Goal: Communication & Community: Answer question/provide support

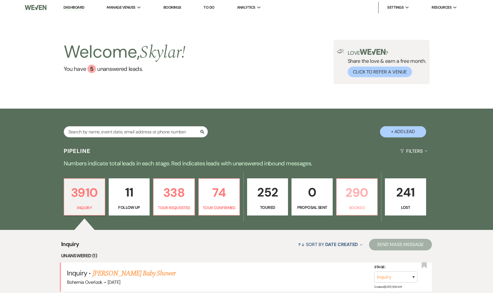
click at [356, 204] on link "290 Booked" at bounding box center [357, 196] width 42 height 37
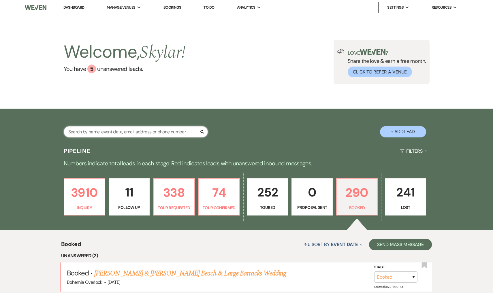
click at [156, 131] on input "text" at bounding box center [136, 131] width 144 height 11
type input "bowling"
select select "2"
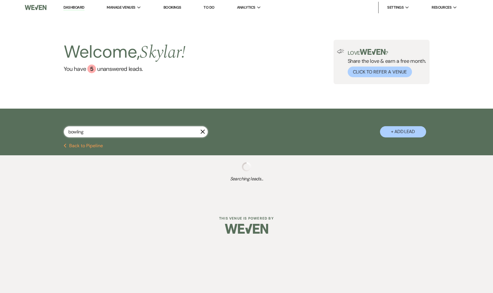
select select "2"
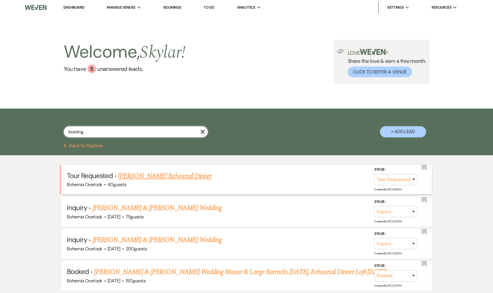
type input "bowling"
click at [183, 176] on link "[PERSON_NAME] Rehearsal Dinner" at bounding box center [164, 176] width 93 height 10
select select "2"
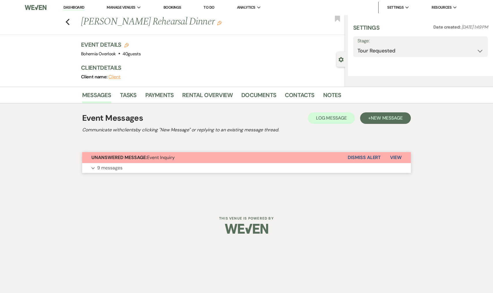
select select "5"
select select "11"
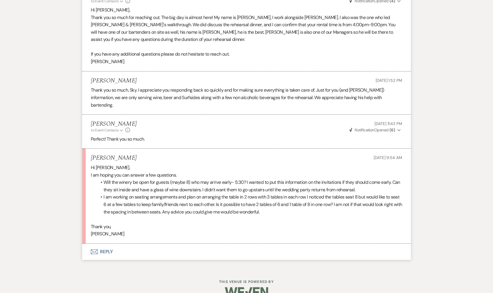
scroll to position [703, 0]
click at [97, 245] on button "Envelope Reply" at bounding box center [246, 253] width 329 height 16
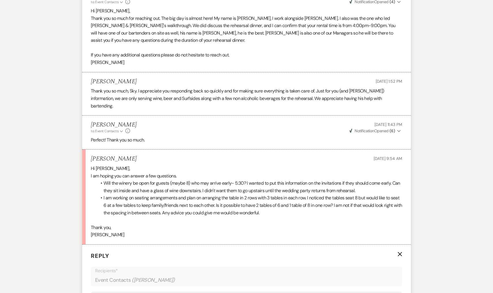
scroll to position [812, 0]
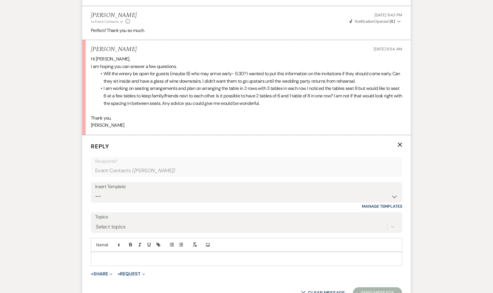
click at [116, 256] on p at bounding box center [246, 259] width 302 height 6
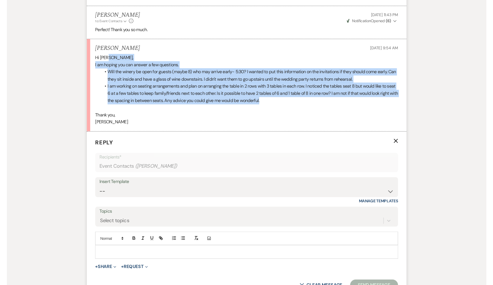
scroll to position [813, 0]
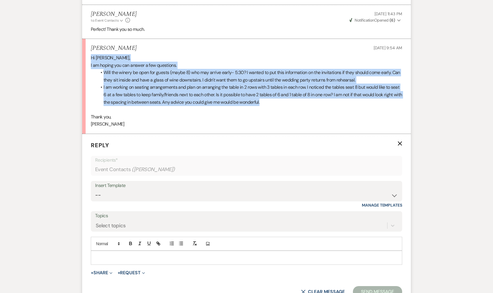
drag, startPoint x: 285, startPoint y: 93, endPoint x: 87, endPoint y: 46, distance: 203.0
click at [87, 46] on li "[PERSON_NAME] [DATE] 9:54 AM Hi [PERSON_NAME], I am hoping you can answer a few…" at bounding box center [246, 86] width 329 height 95
copy div "Hi [PERSON_NAME], I am hoping you can answer a few questions. Will the winery b…"
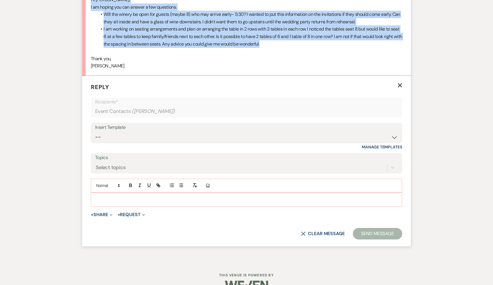
scroll to position [871, 0]
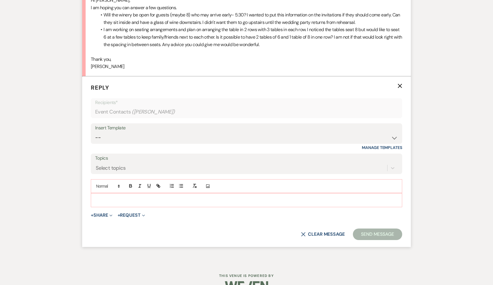
click at [134, 193] on div at bounding box center [246, 199] width 311 height 13
paste div
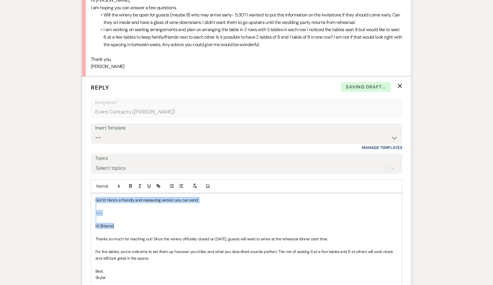
drag, startPoint x: 116, startPoint y: 210, endPoint x: 90, endPoint y: 171, distance: 46.7
click at [90, 171] on form "Reply X Saving draft... Recipients* Event Contacts ( [PERSON_NAME] ) Insert Tem…" at bounding box center [246, 216] width 329 height 281
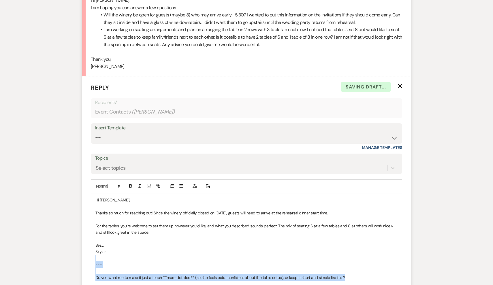
drag, startPoint x: 352, startPoint y: 259, endPoint x: 92, endPoint y: 246, distance: 260.4
click at [92, 246] on div "Hi [PERSON_NAME], Thanks so much for reaching out! Since the winery officially …" at bounding box center [246, 241] width 311 height 97
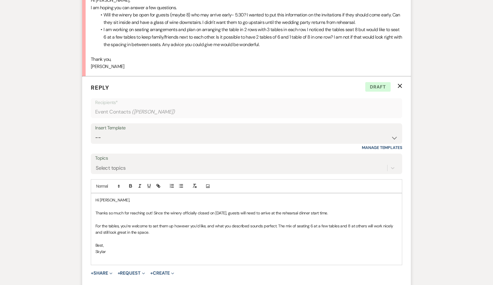
click at [161, 210] on p "Thanks so much for reaching out! Since the winery officially closed on [DATE], …" at bounding box center [246, 213] width 302 height 6
drag, startPoint x: 162, startPoint y: 199, endPoint x: 154, endPoint y: 199, distance: 7.8
click at [154, 210] on p "Thanks so much for reaching out! Since the winery officially closed on [DATE], …" at bounding box center [246, 213] width 302 height 6
click at [251, 210] on p "Thanks so much for reaching out! Unfortunately, the winery officially closed on…" at bounding box center [246, 213] width 302 height 6
click at [252, 210] on p "Thanks so much for reaching out! Unfortunately, the winery officially closed on…" at bounding box center [246, 213] width 302 height 6
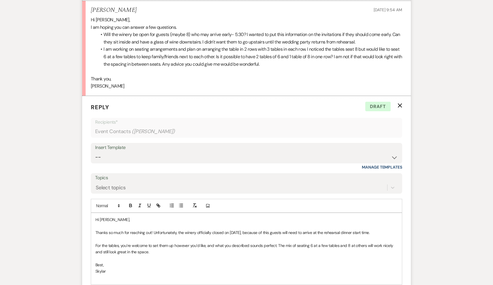
scroll to position [852, 0]
click at [176, 255] on p at bounding box center [246, 258] width 302 height 6
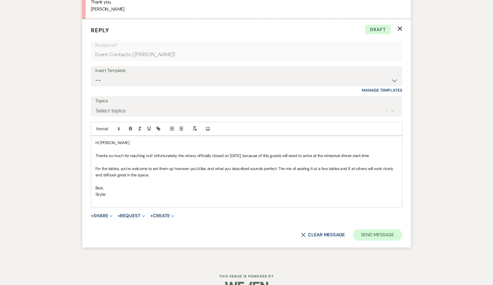
scroll to position [928, 0]
click at [367, 230] on button "Send Message" at bounding box center [377, 236] width 49 height 12
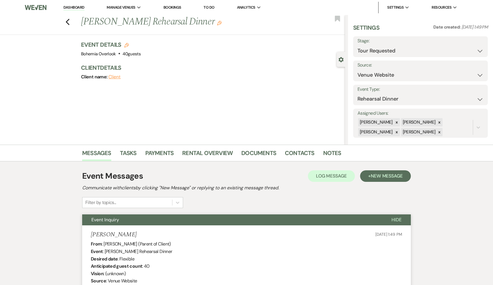
scroll to position [0, 0]
click at [74, 21] on div "Previous [PERSON_NAME] Rehearsal Dinner Edit Bookmark" at bounding box center [171, 25] width 348 height 20
click at [67, 21] on use "button" at bounding box center [68, 22] width 4 height 6
select select "2"
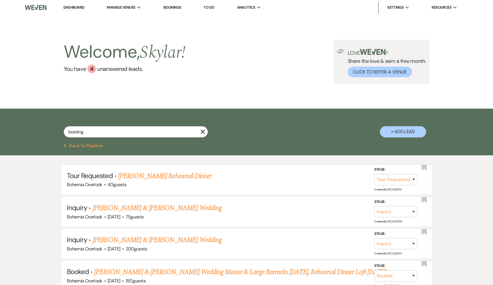
click at [76, 9] on link "Dashboard" at bounding box center [73, 7] width 21 height 5
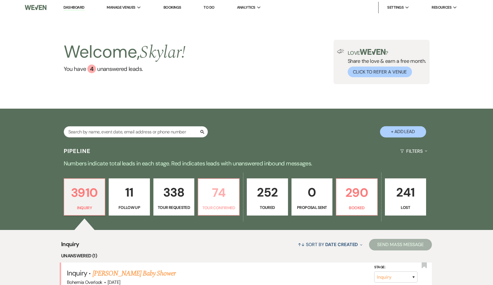
click at [219, 201] on p "74" at bounding box center [219, 192] width 34 height 19
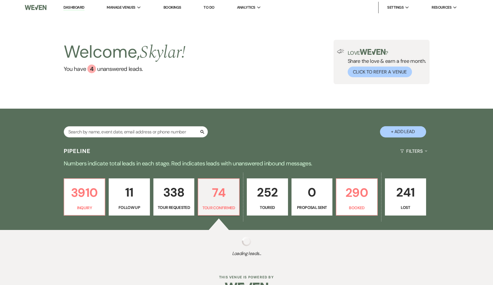
select select "4"
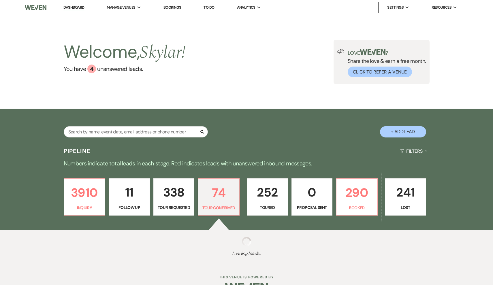
select select "4"
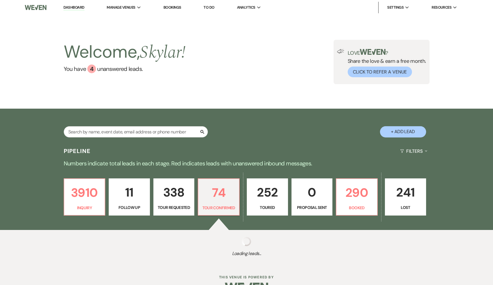
select select "4"
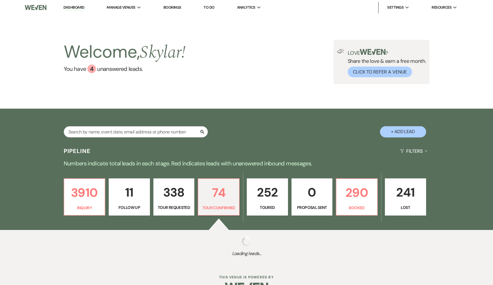
select select "4"
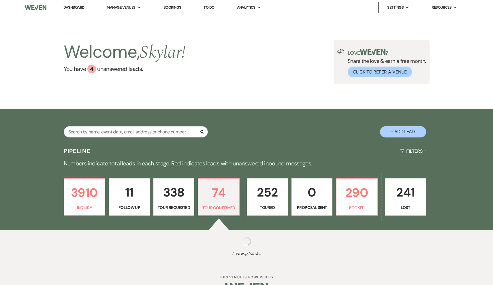
select select "4"
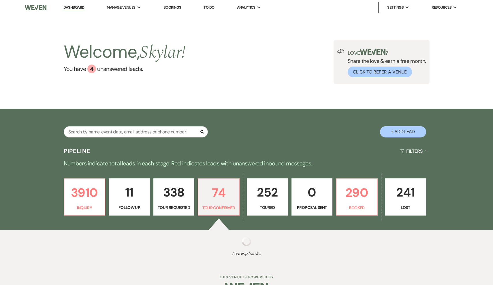
select select "4"
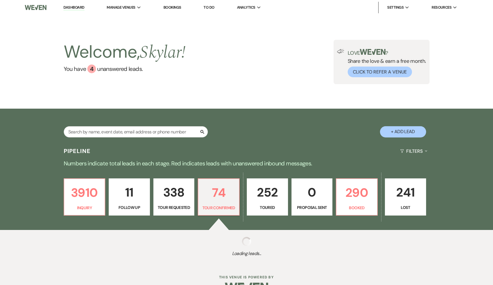
select select "4"
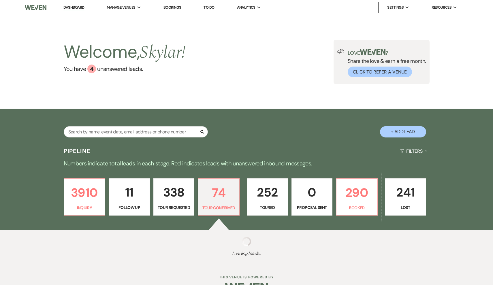
select select "4"
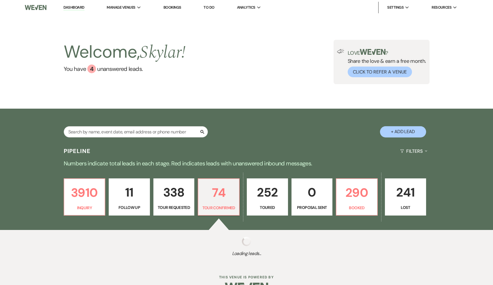
select select "4"
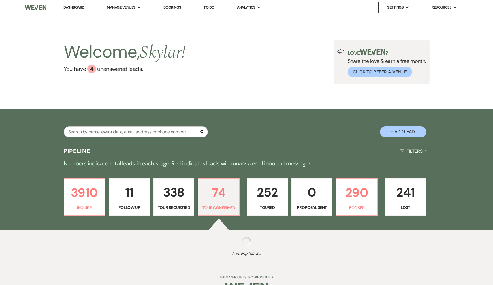
select select "4"
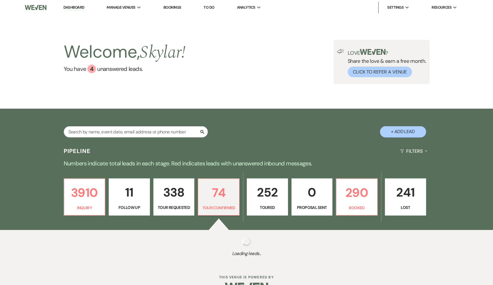
select select "4"
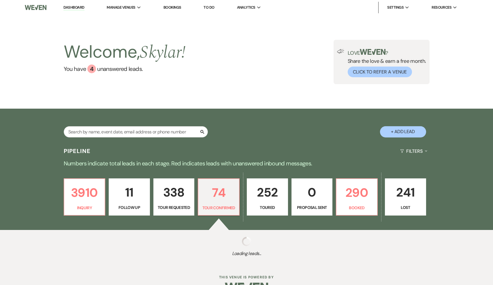
select select "4"
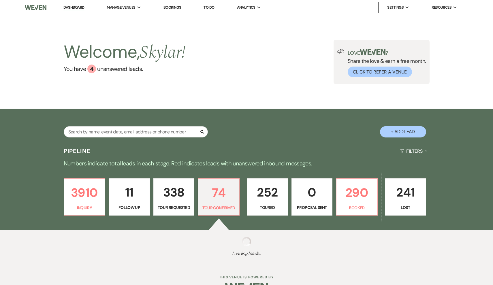
select select "4"
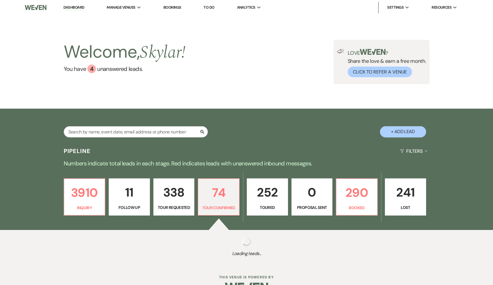
select select "4"
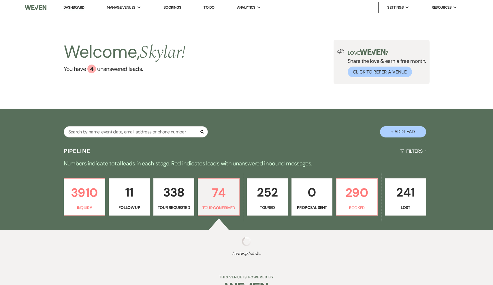
select select "4"
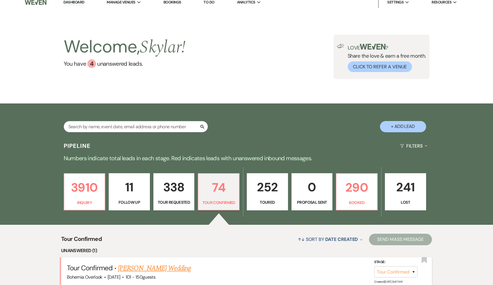
scroll to position [84, 0]
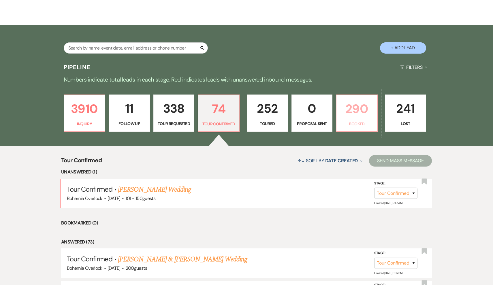
click at [348, 119] on link "290 Booked" at bounding box center [357, 113] width 42 height 37
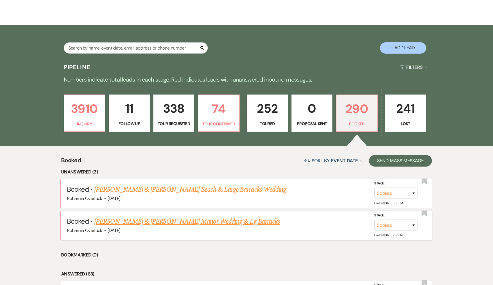
click at [146, 220] on link "[PERSON_NAME] & [PERSON_NAME] Manor Wedding & Lg Barracks" at bounding box center [187, 222] width 186 height 10
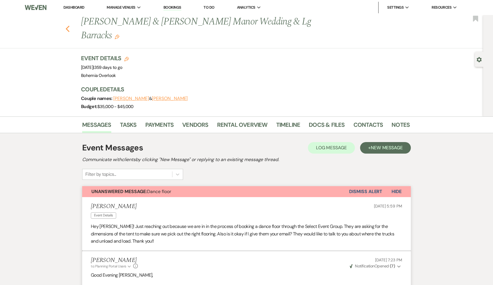
click at [66, 25] on icon "Previous" at bounding box center [67, 28] width 4 height 7
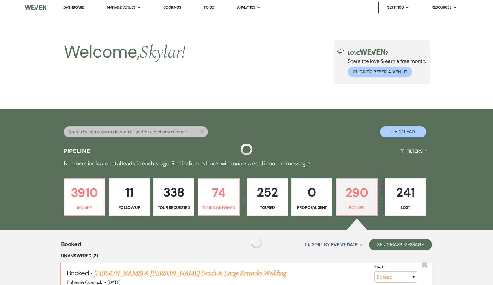
scroll to position [84, 0]
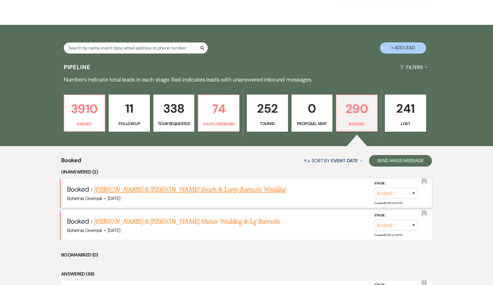
click at [173, 189] on link "[PERSON_NAME] & [PERSON_NAME] Beach & Large Barracks Wedding" at bounding box center [190, 190] width 192 height 10
